Goal: Task Accomplishment & Management: Manage account settings

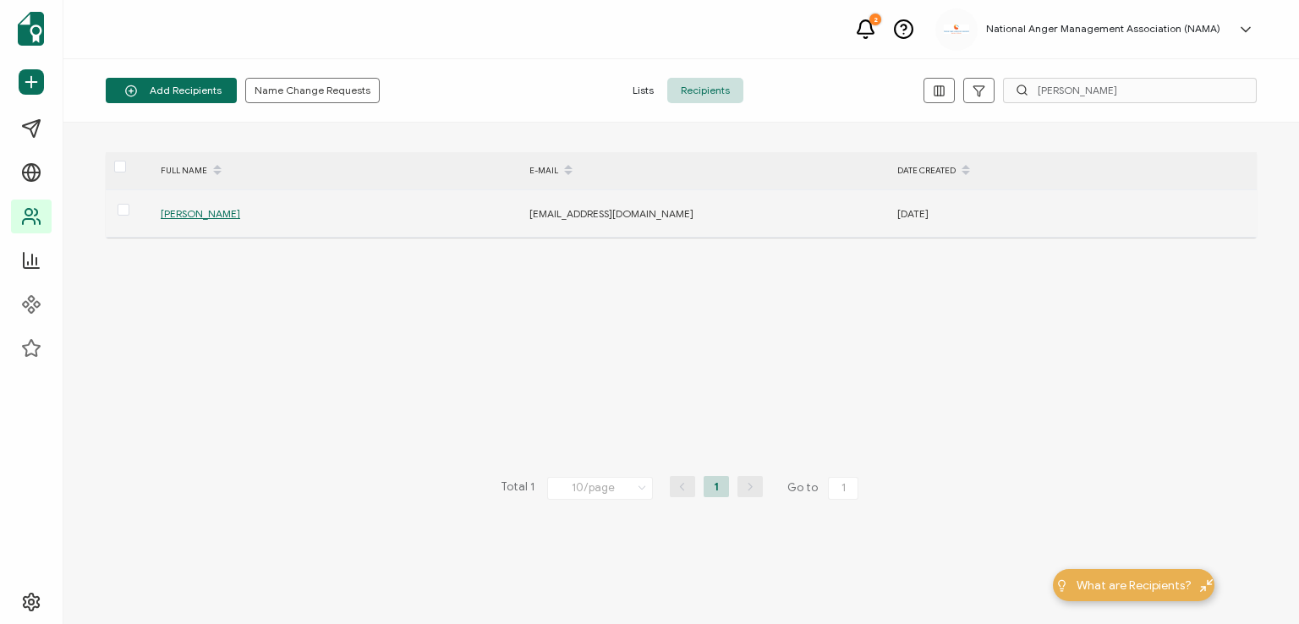
type input "[PERSON_NAME]"
click at [205, 211] on span "[PERSON_NAME]" at bounding box center [200, 213] width 79 height 13
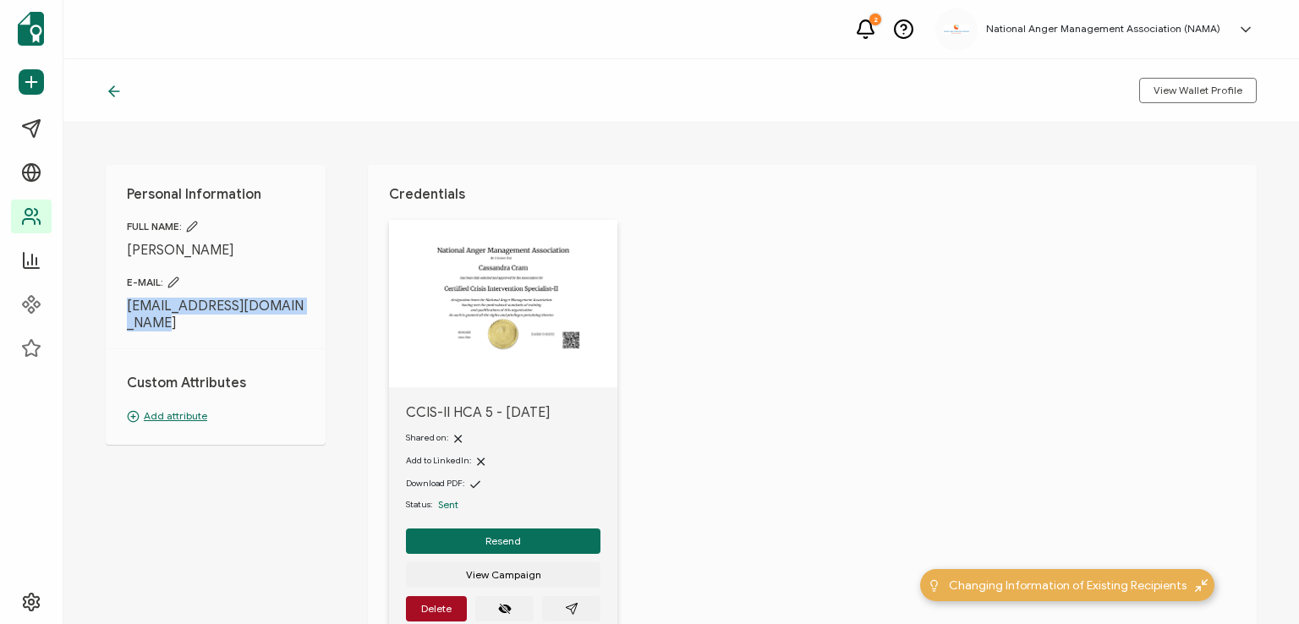
drag, startPoint x: 122, startPoint y: 302, endPoint x: 151, endPoint y: 319, distance: 33.4
click at [151, 319] on div "Personal Information FULL NAME: [PERSON_NAME] E-MAIL: [EMAIL_ADDRESS][DOMAIN_NA…" at bounding box center [216, 305] width 220 height 280
copy span "[EMAIL_ADDRESS][DOMAIN_NAME]"
drag, startPoint x: 318, startPoint y: 372, endPoint x: 326, endPoint y: 371, distance: 8.5
click at [326, 371] on div "Personal Information FULL NAME: [PERSON_NAME] E-MAIL: [EMAIL_ADDRESS][DOMAIN_NA…" at bounding box center [681, 374] width 1236 height 502
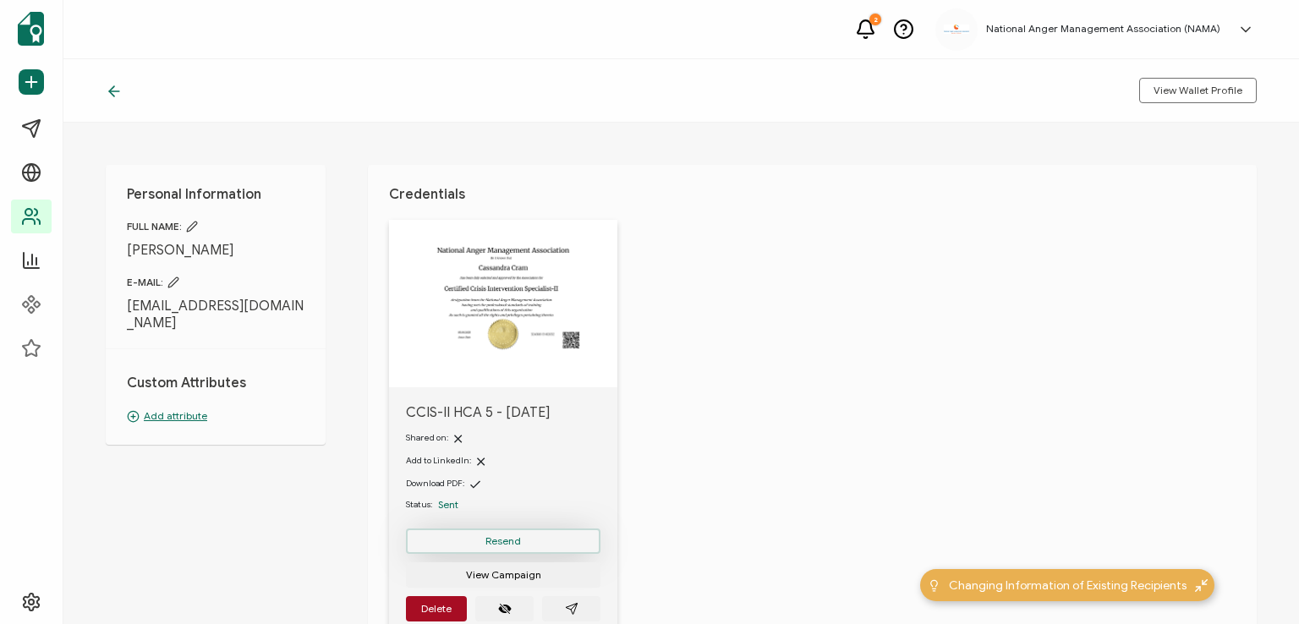
click at [505, 531] on button "Resend" at bounding box center [503, 541] width 195 height 25
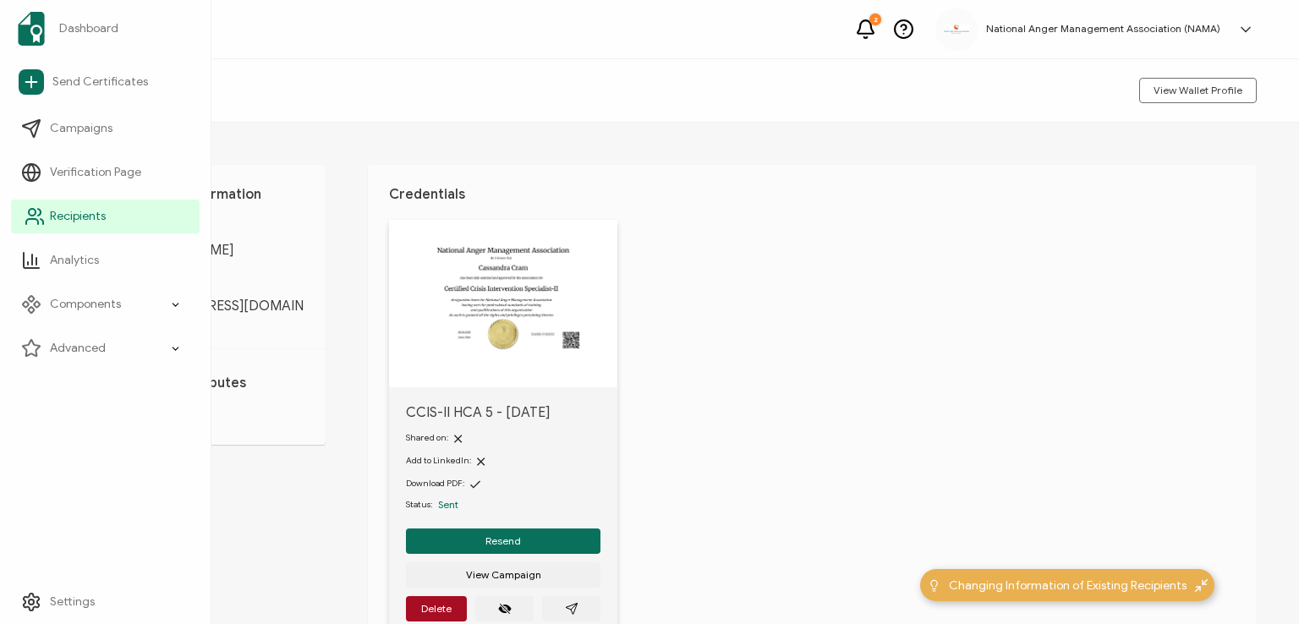
click at [78, 212] on span "Recipients" at bounding box center [78, 216] width 56 height 17
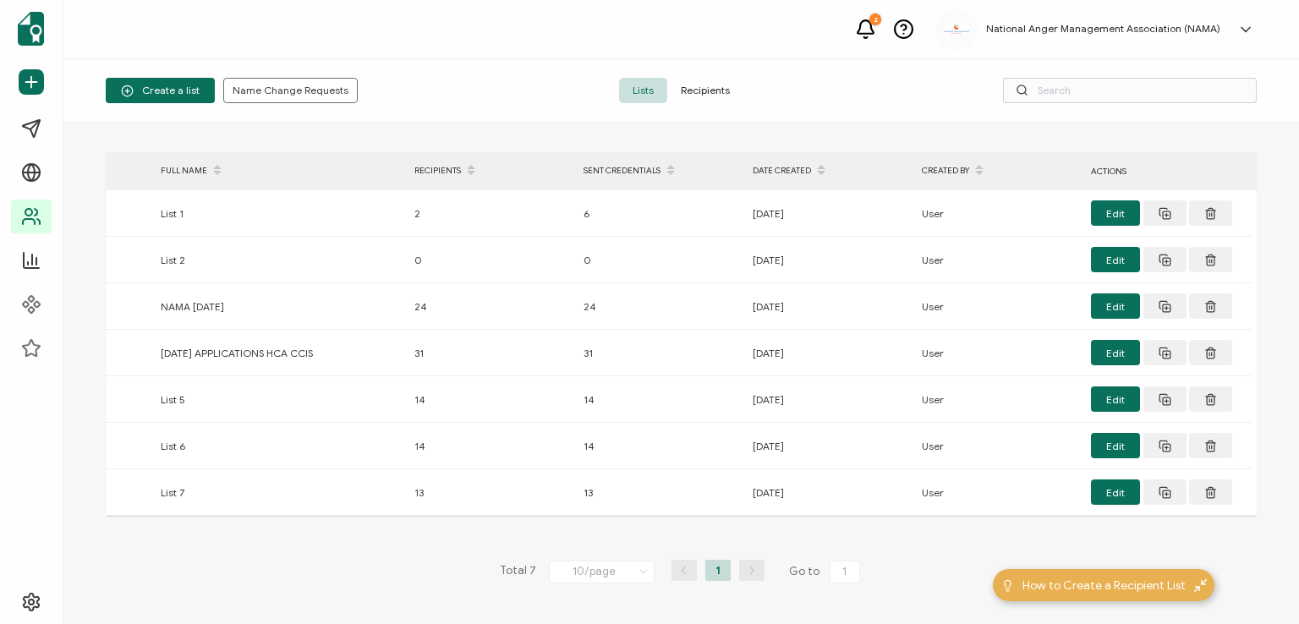
click at [717, 92] on span "Recipients" at bounding box center [705, 90] width 76 height 25
